Goal: Transaction & Acquisition: Purchase product/service

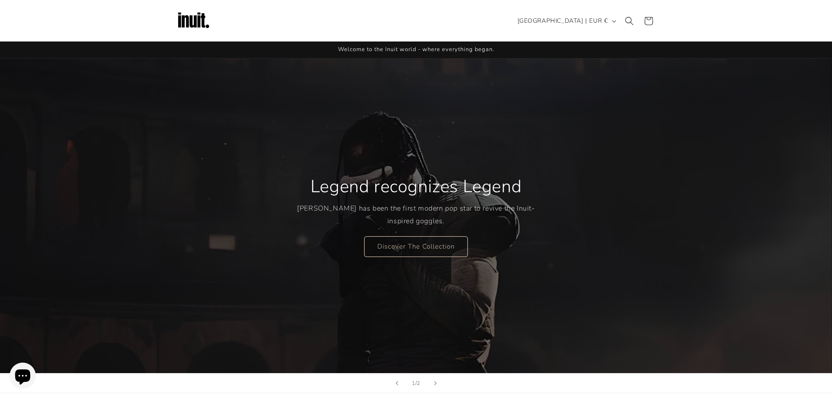
scroll to position [8, 0]
click at [432, 239] on link "Discover The Collection" at bounding box center [415, 246] width 103 height 21
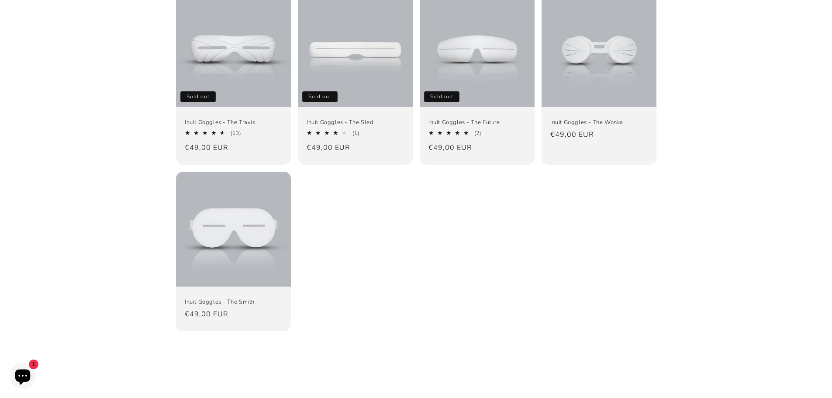
scroll to position [131, 0]
click at [245, 123] on link "Inuit Goggles - The Travis" at bounding box center [233, 121] width 97 height 7
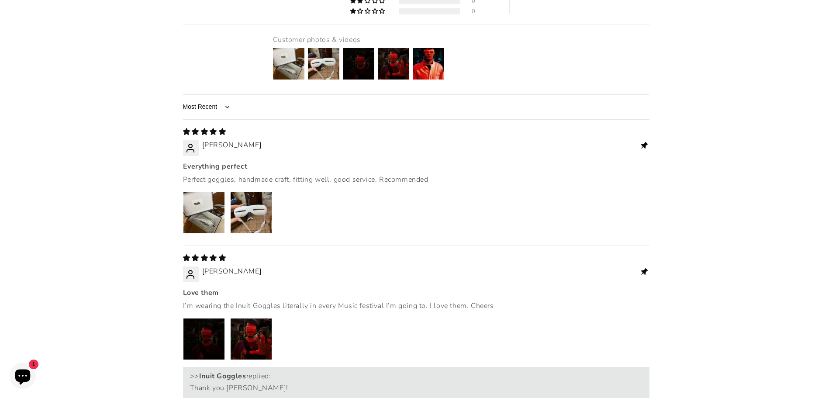
scroll to position [1266, 0]
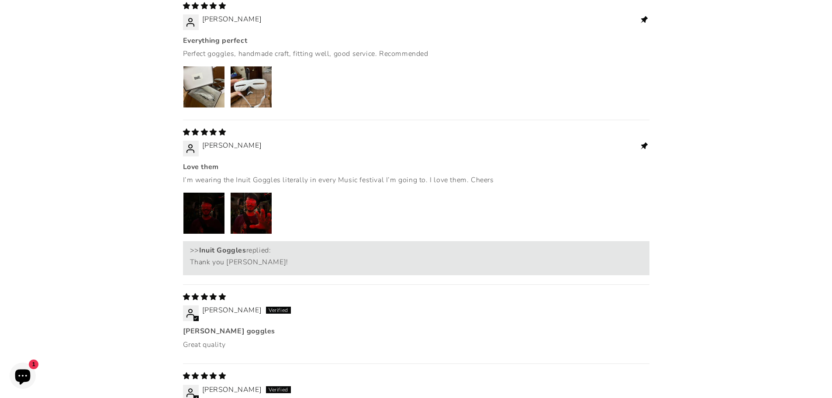
drag, startPoint x: 442, startPoint y: 112, endPoint x: 333, endPoint y: 42, distance: 128.8
